Goal: Task Accomplishment & Management: Manage account settings

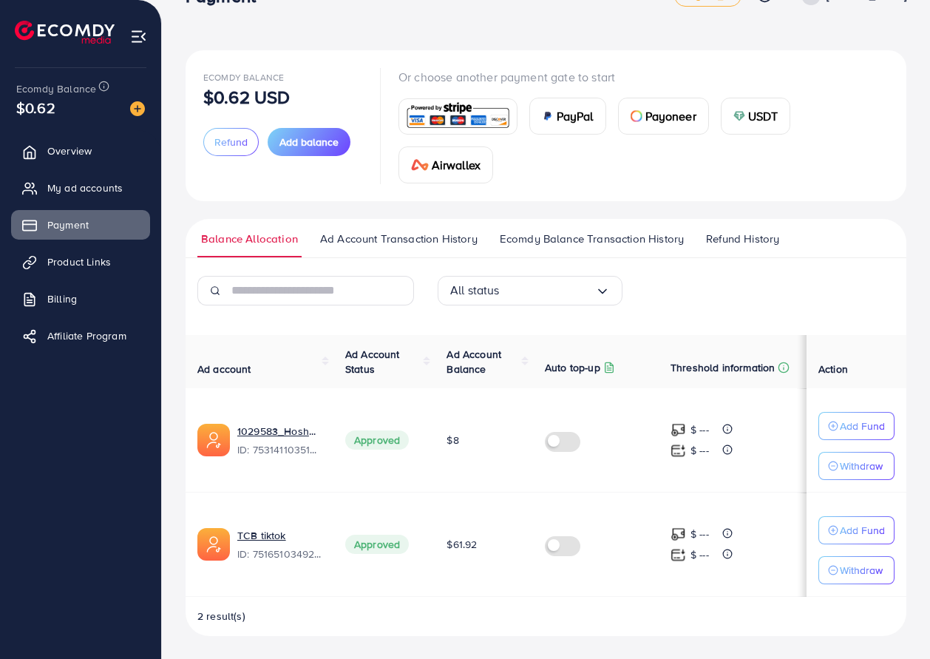
scroll to position [42, 0]
click at [67, 300] on span "Billing" at bounding box center [66, 298] width 30 height 15
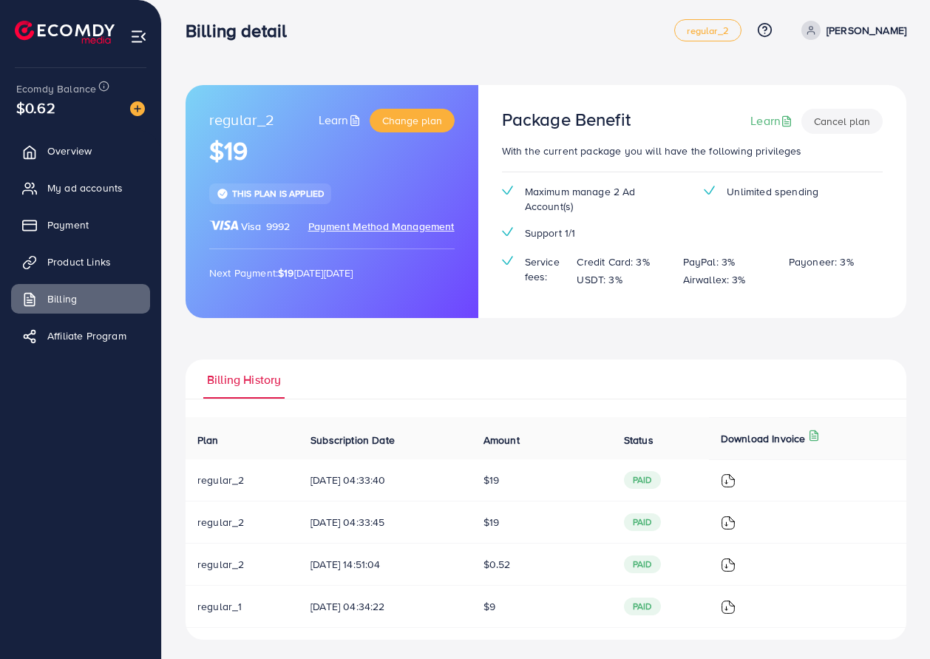
scroll to position [11, 0]
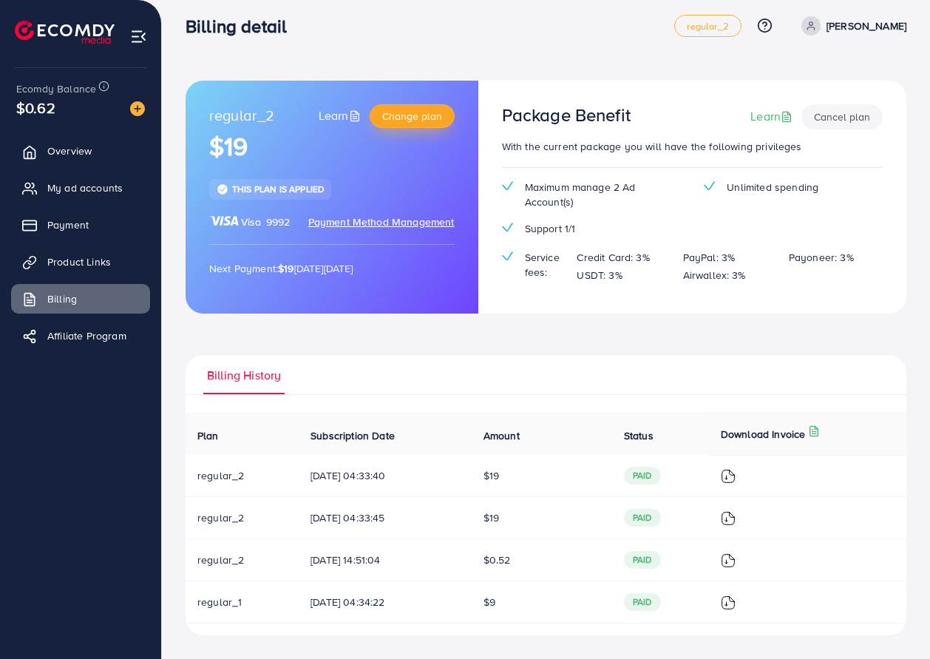
click at [424, 120] on span "Change plan" at bounding box center [412, 116] width 60 height 15
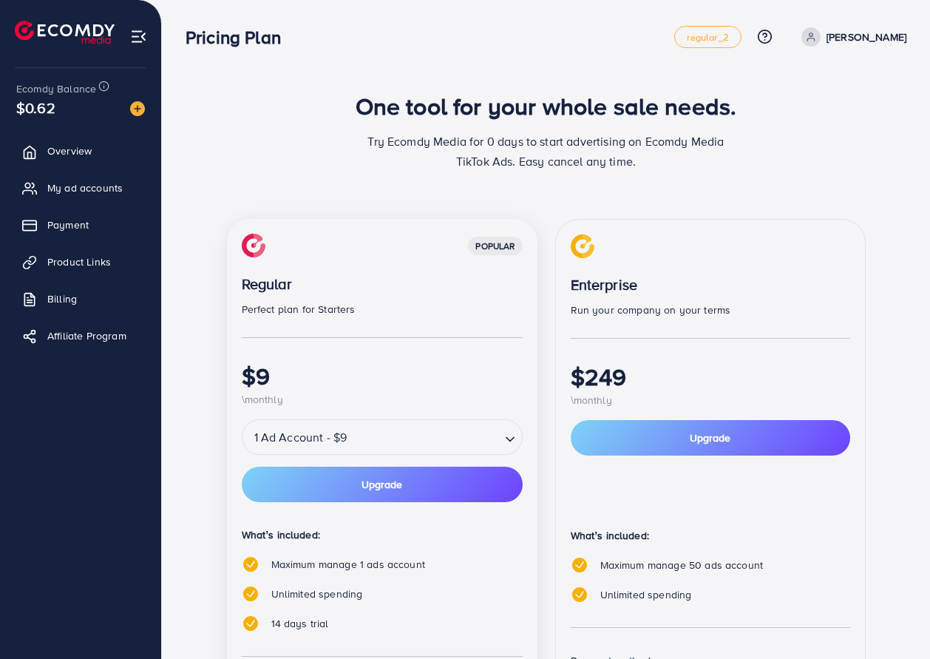
click at [409, 445] on input "Search for option" at bounding box center [424, 437] width 147 height 26
click at [450, 415] on div "popular Regular Perfect plan for Starters $9 \monthly 1 Ad Account - $9 Loading…" at bounding box center [382, 516] width 311 height 595
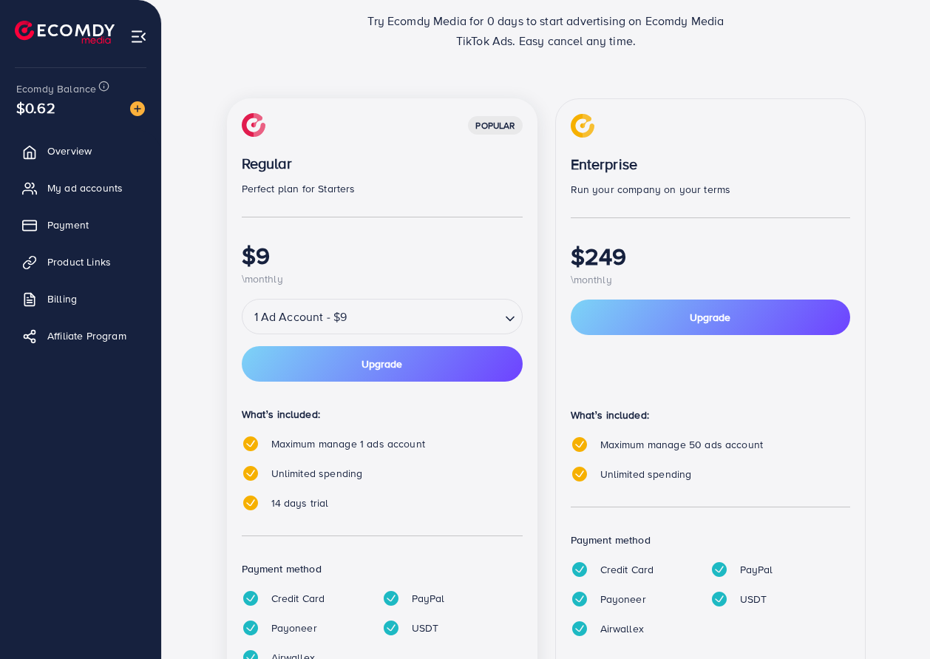
scroll to position [196, 0]
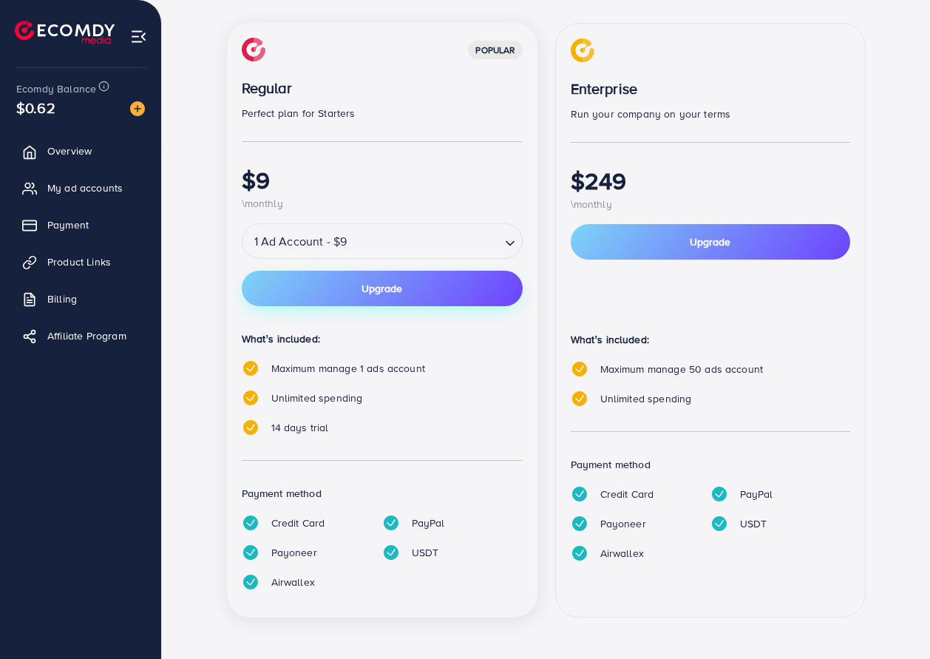
click at [413, 284] on button "Upgrade" at bounding box center [382, 288] width 281 height 35
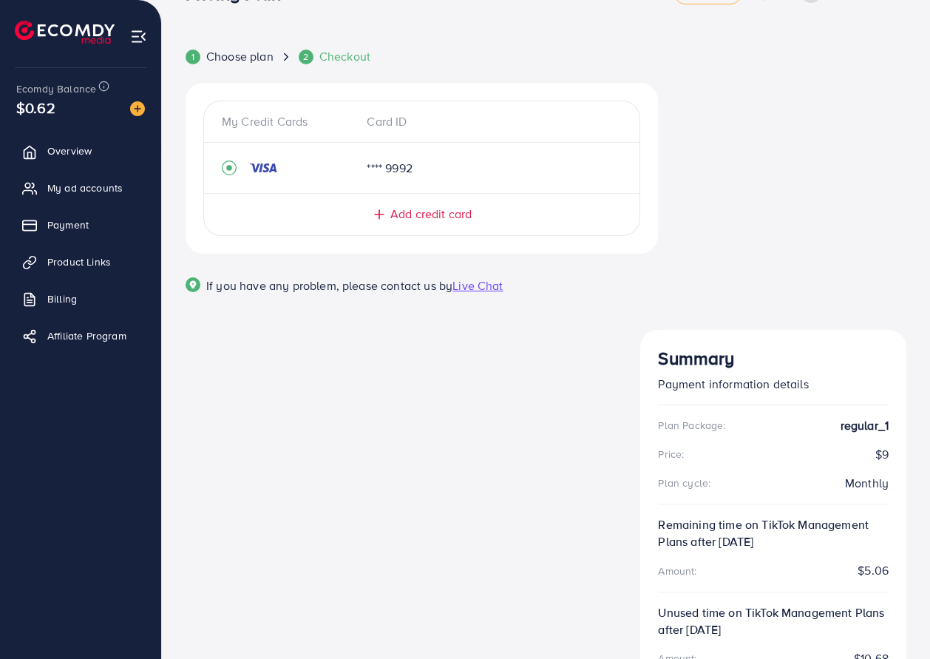
scroll to position [1, 0]
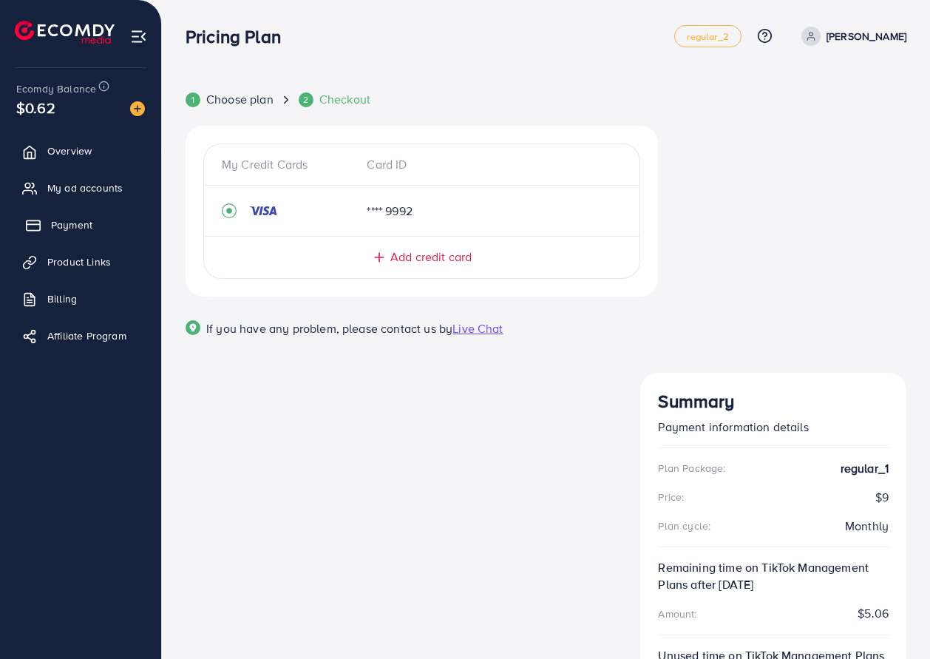
click at [87, 223] on span "Payment" at bounding box center [71, 224] width 41 height 15
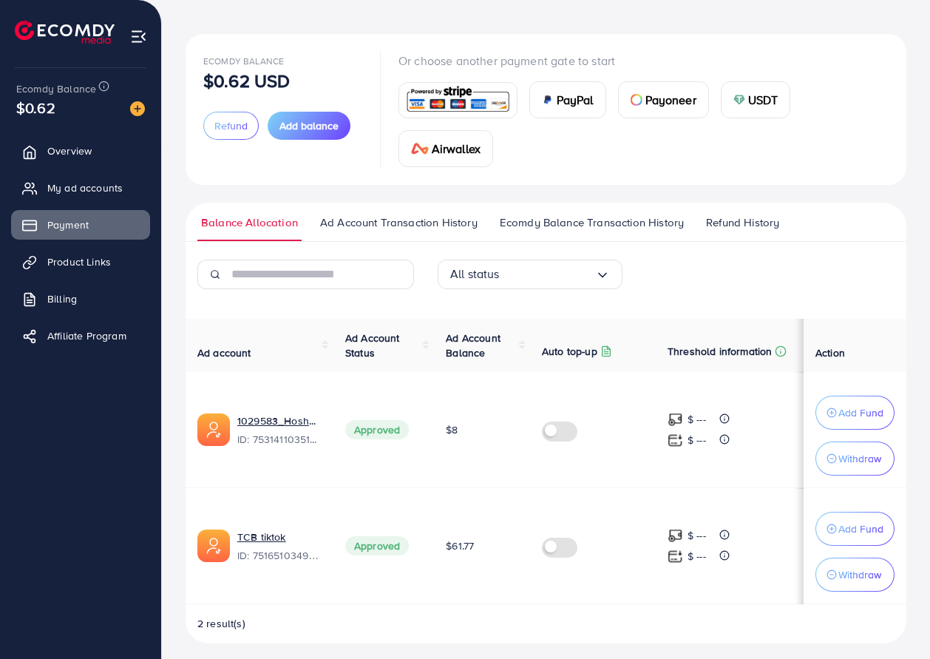
scroll to position [66, 0]
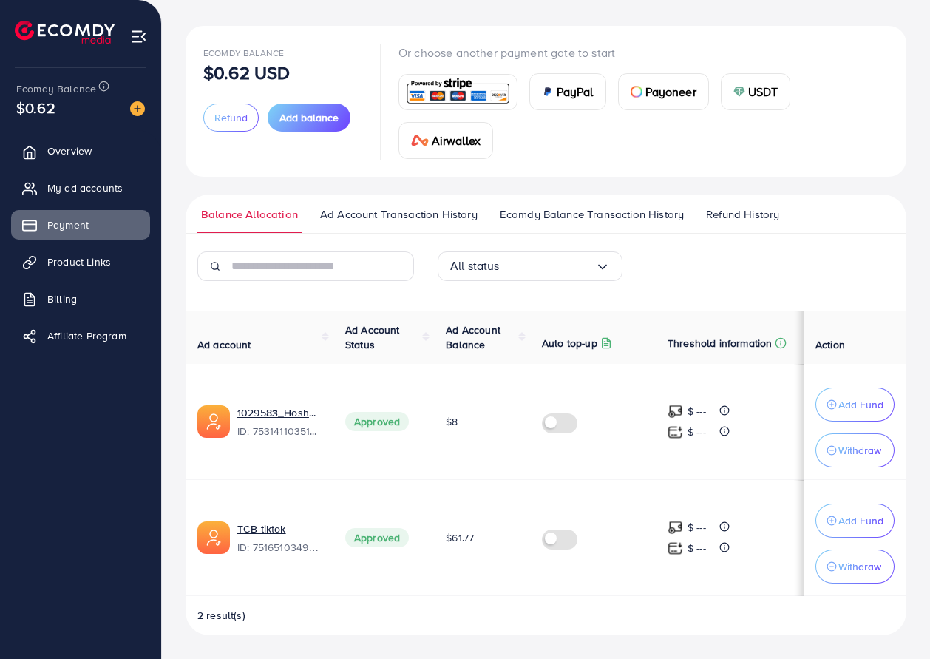
drag, startPoint x: 558, startPoint y: 454, endPoint x: 632, endPoint y: 455, distance: 73.9
click at [617, 454] on td at bounding box center [593, 422] width 126 height 116
click at [833, 453] on icon "button" at bounding box center [832, 450] width 10 height 10
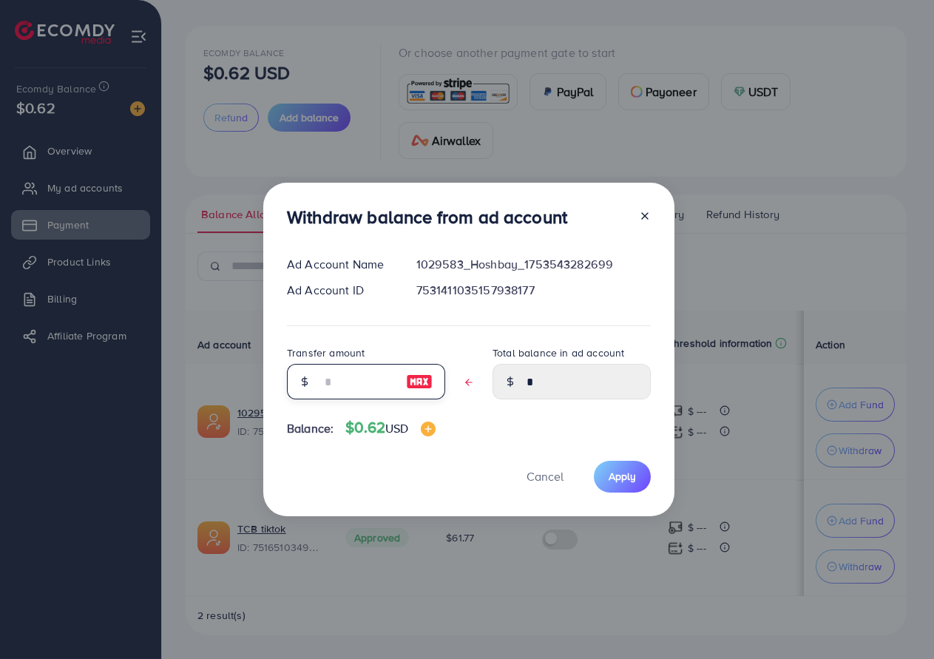
click at [356, 395] on input "text" at bounding box center [358, 381] width 74 height 35
click at [536, 470] on button "Cancel" at bounding box center [545, 477] width 74 height 32
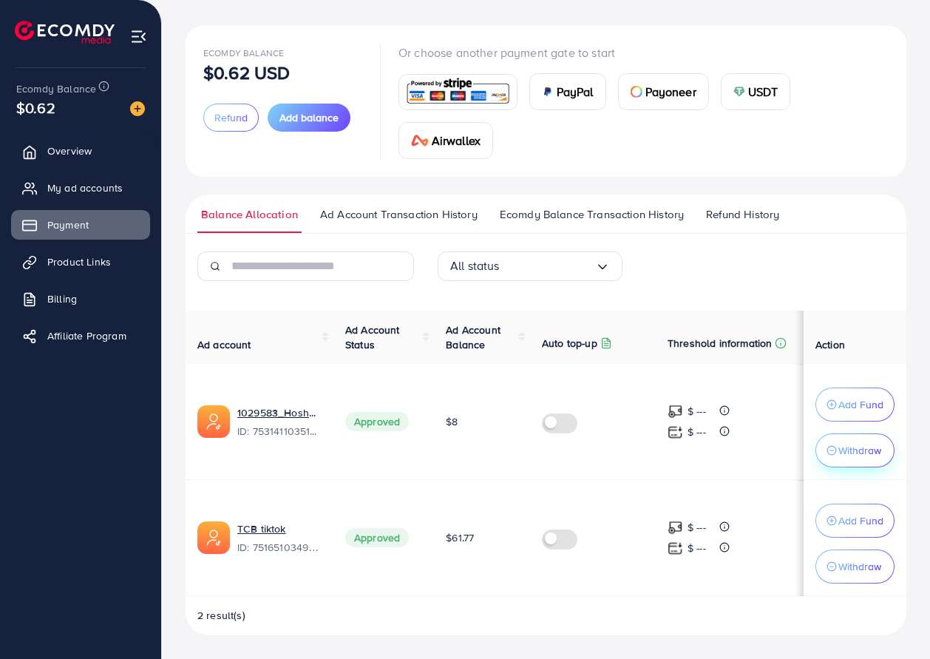
click at [854, 453] on p "Withdraw" at bounding box center [860, 450] width 43 height 18
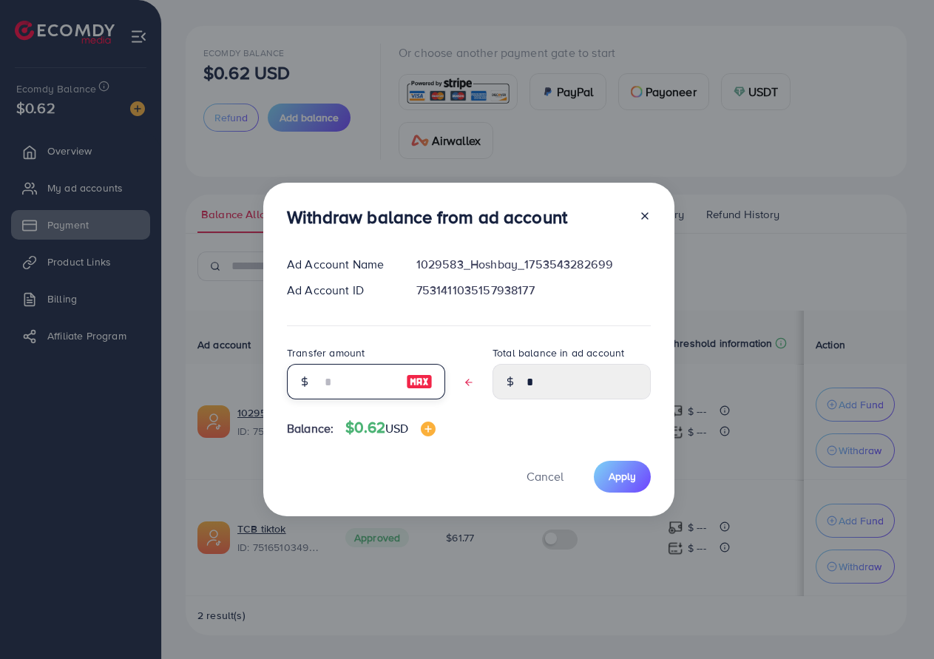
click at [366, 381] on input "text" at bounding box center [358, 381] width 74 height 35
click at [356, 382] on input "text" at bounding box center [358, 381] width 74 height 35
type input "*"
type input "****"
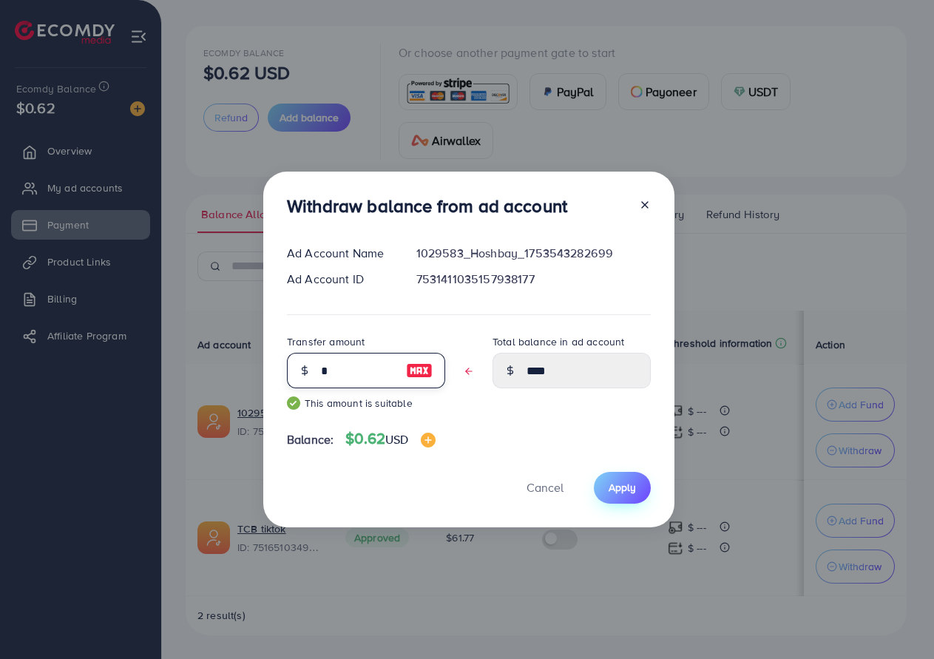
type input "*"
click at [614, 484] on span "Apply" at bounding box center [622, 487] width 27 height 15
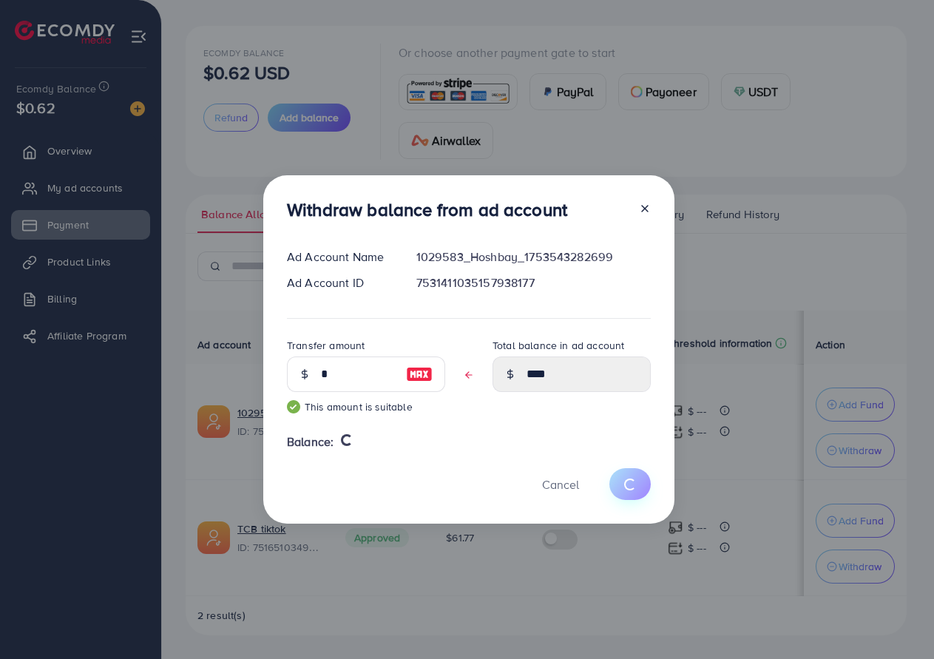
type input "*"
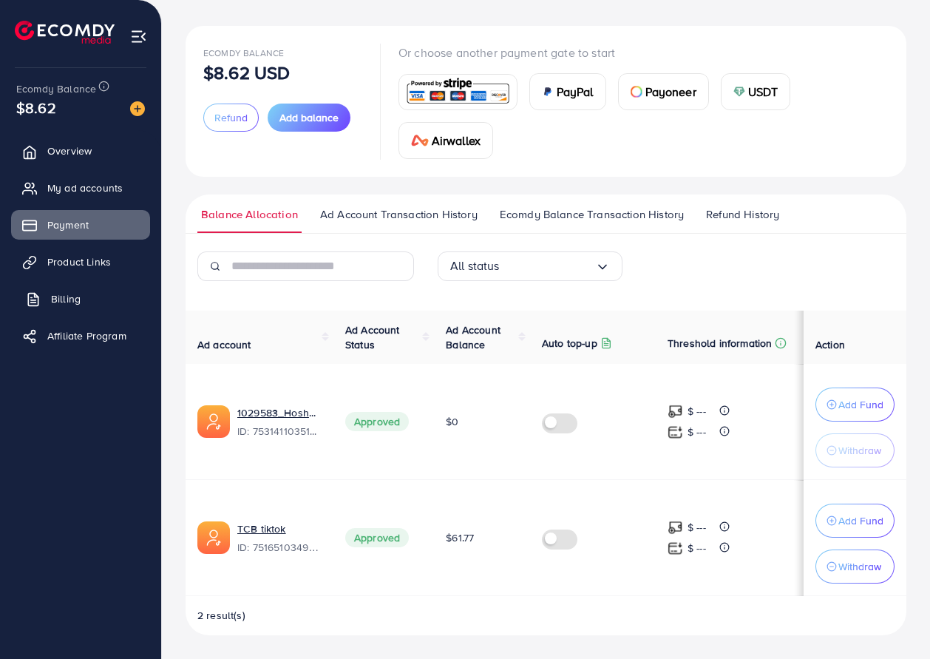
click at [61, 295] on span "Billing" at bounding box center [66, 298] width 30 height 15
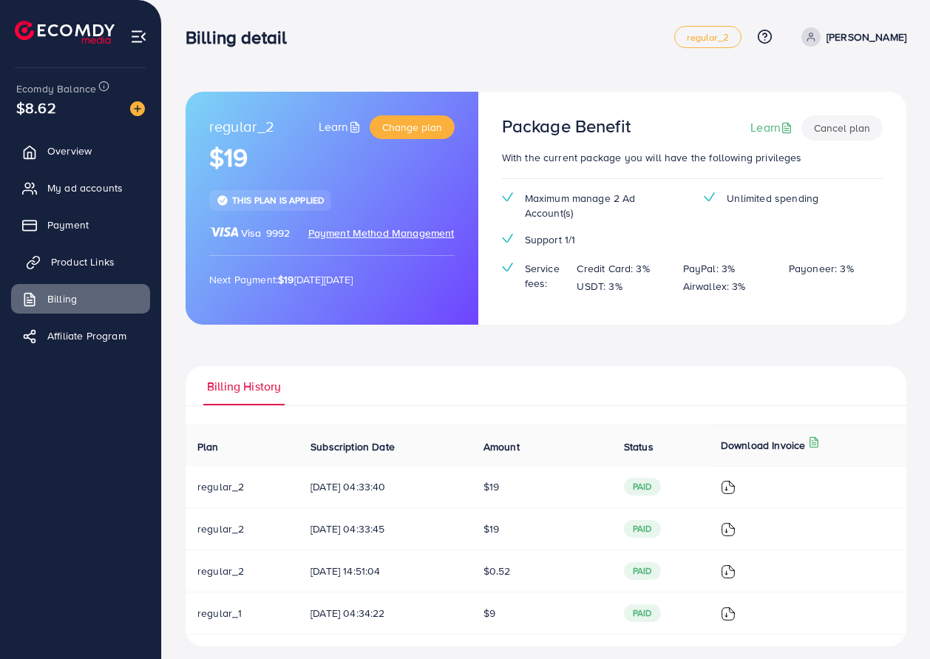
click at [76, 272] on link "Product Links" at bounding box center [80, 262] width 139 height 30
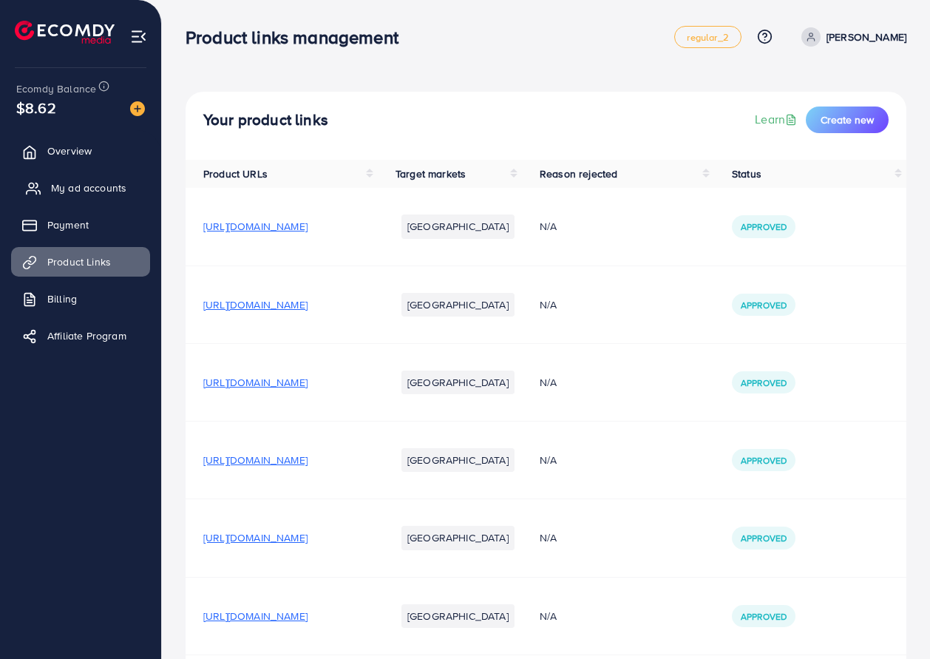
click at [90, 179] on link "My ad accounts" at bounding box center [80, 188] width 139 height 30
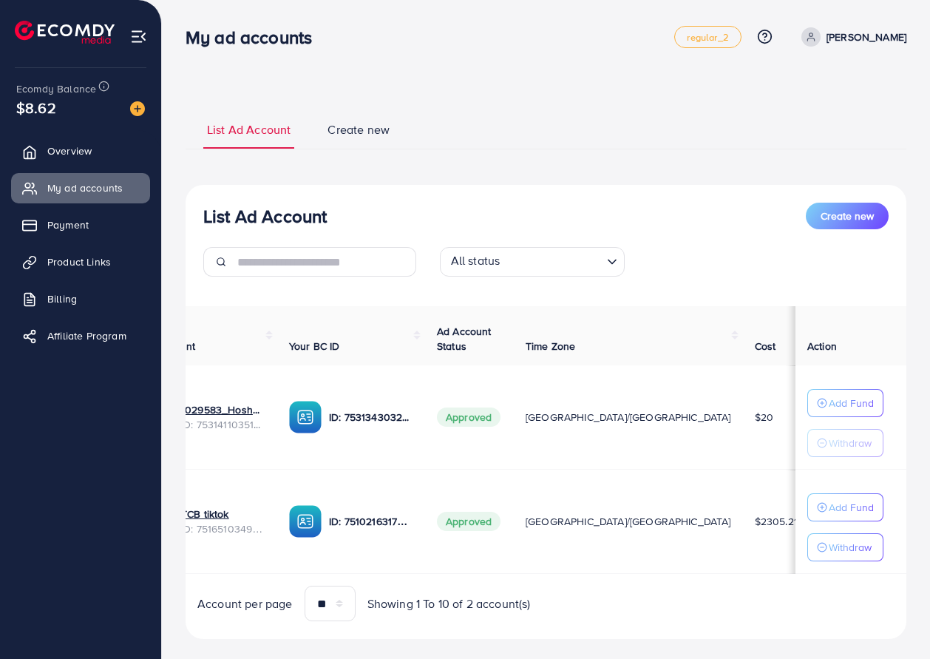
scroll to position [0, 67]
